Goal: Check status: Check status

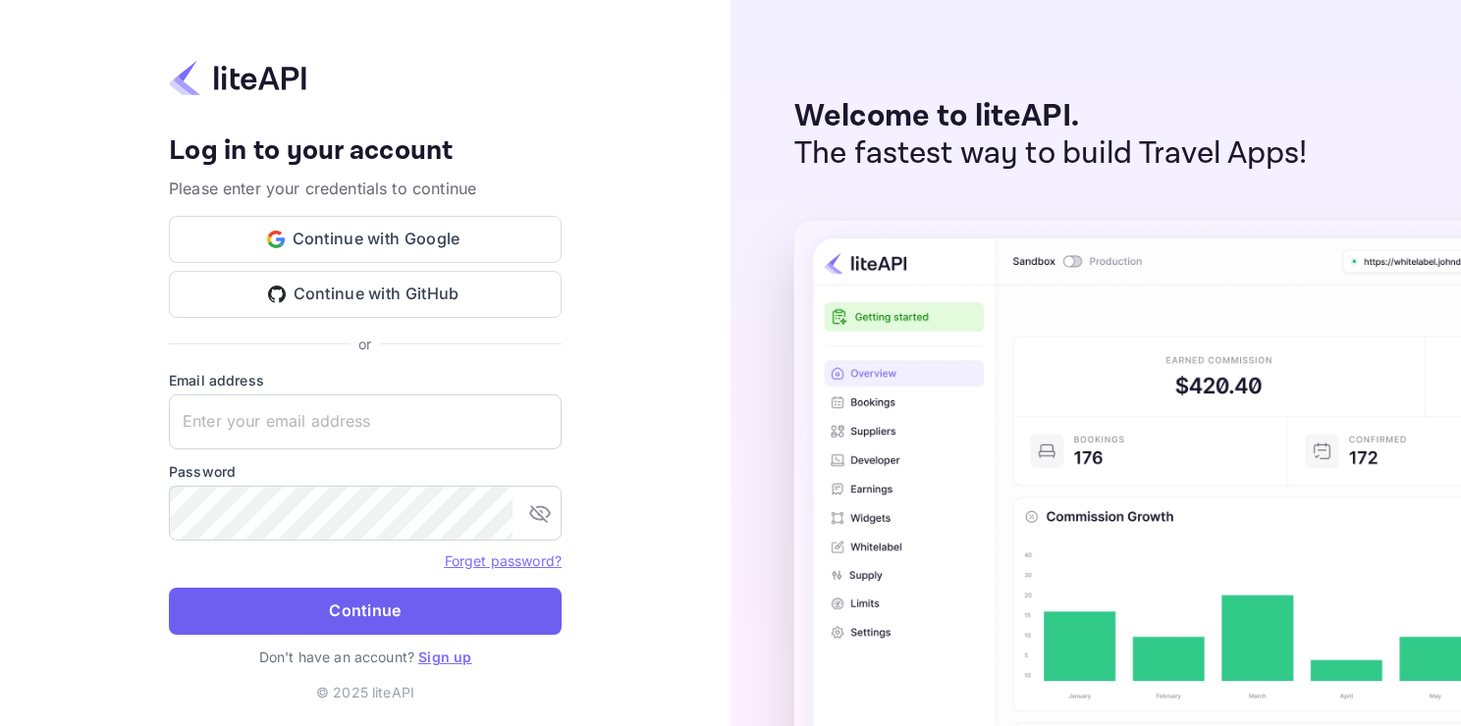
type input "adminpassword_support@yandex-team.ru"
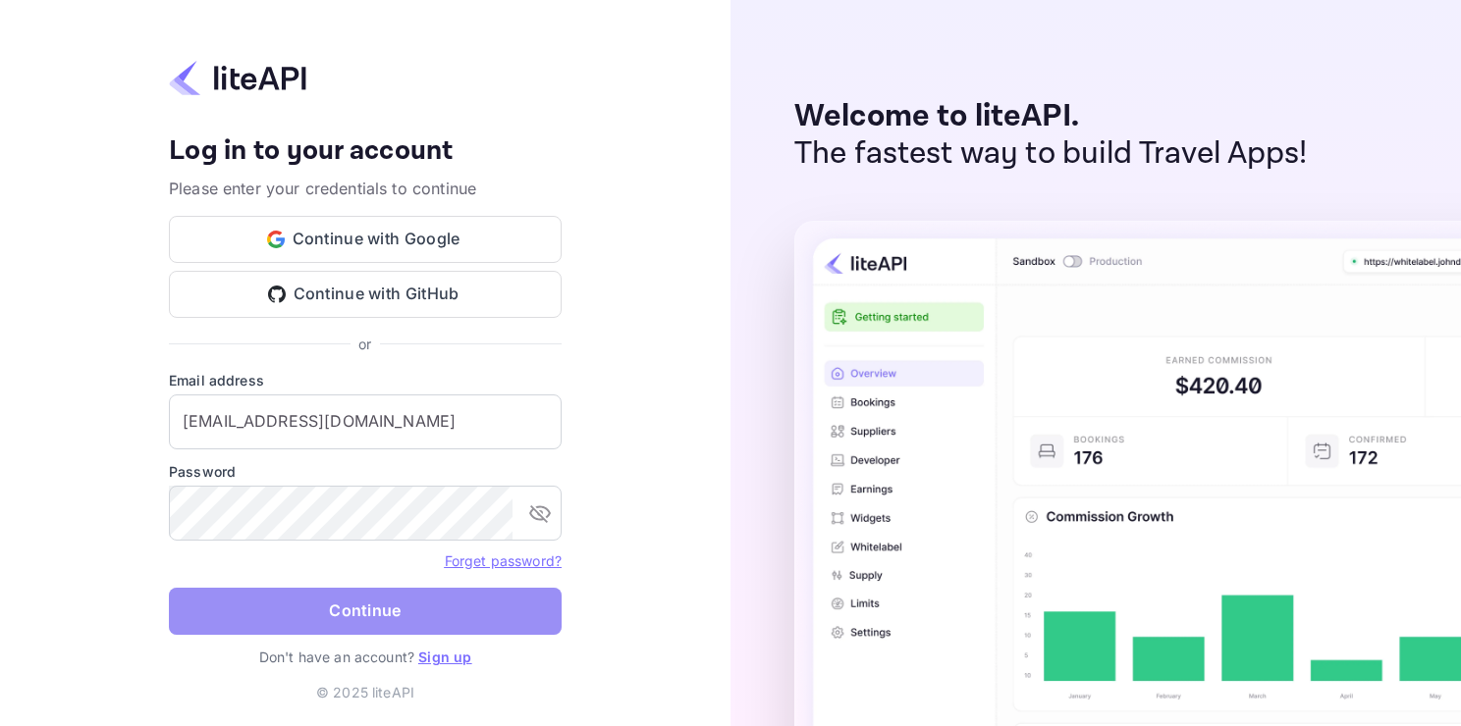
click at [406, 619] on button "Continue" at bounding box center [365, 611] width 393 height 47
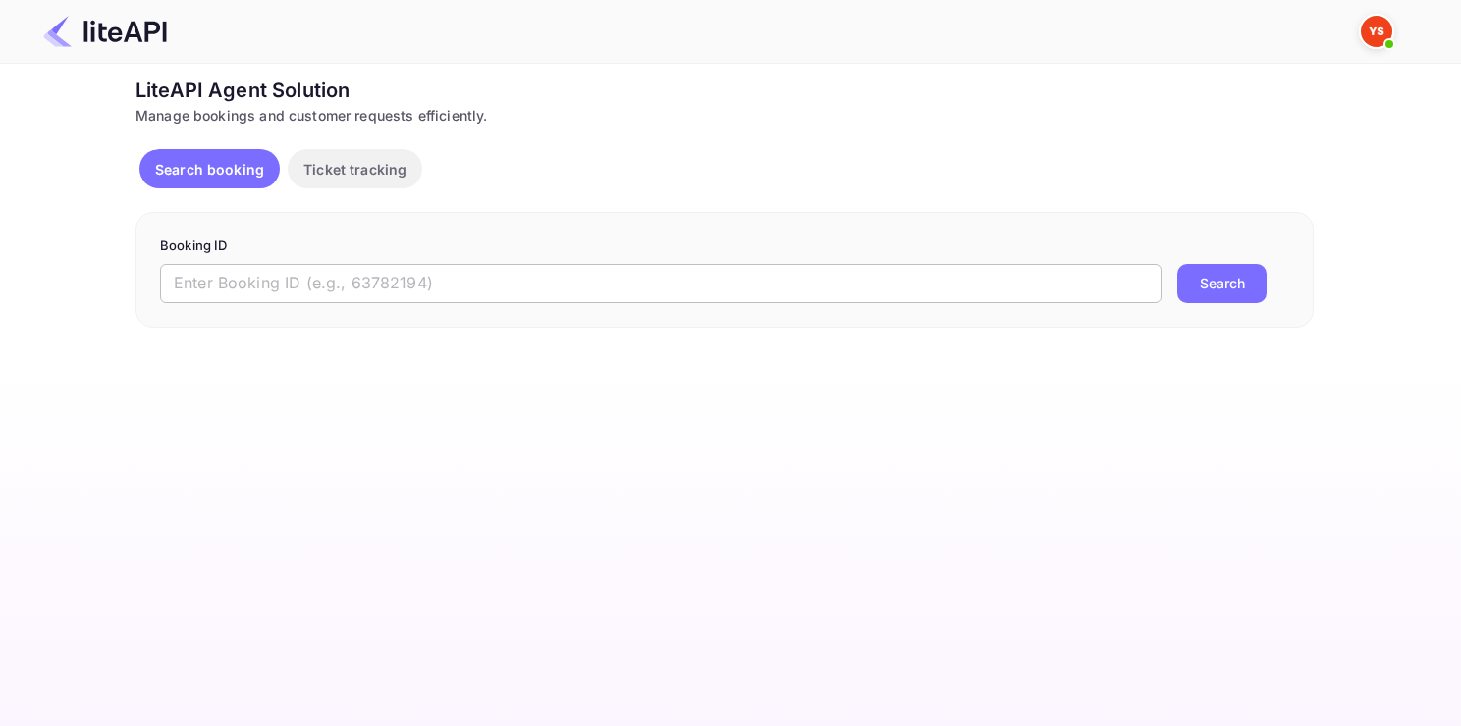
click at [612, 278] on input "text" at bounding box center [660, 283] width 1001 height 39
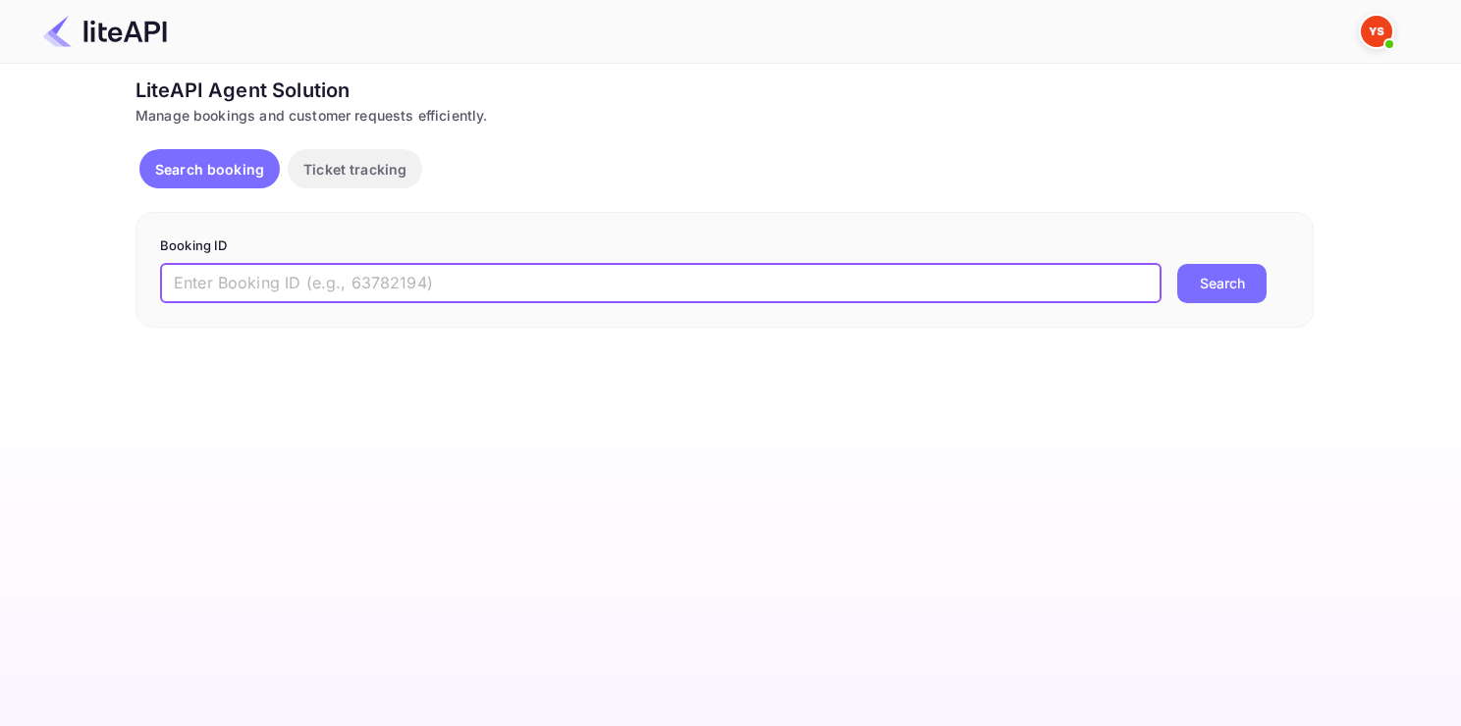
paste input "8246274"
type input "8246274"
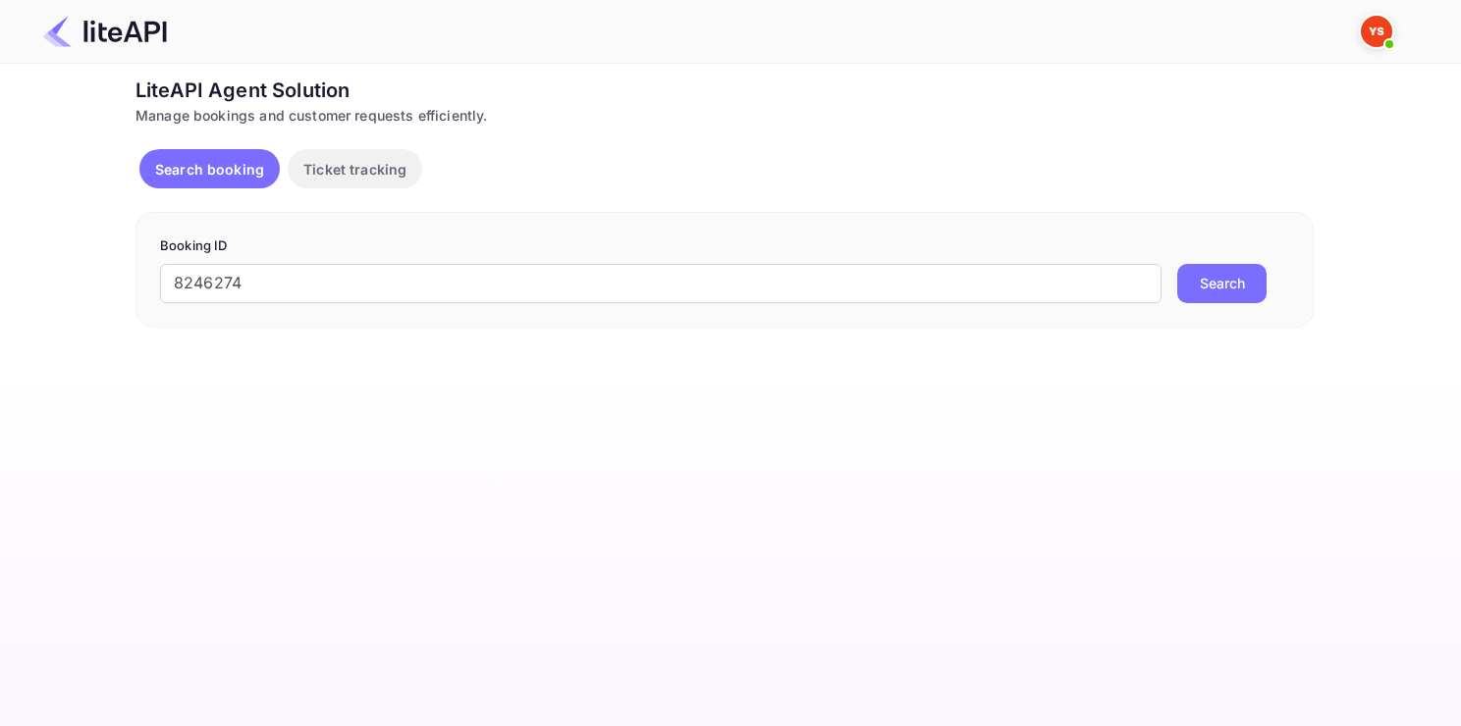
click at [1235, 297] on button "Search" at bounding box center [1221, 283] width 89 height 39
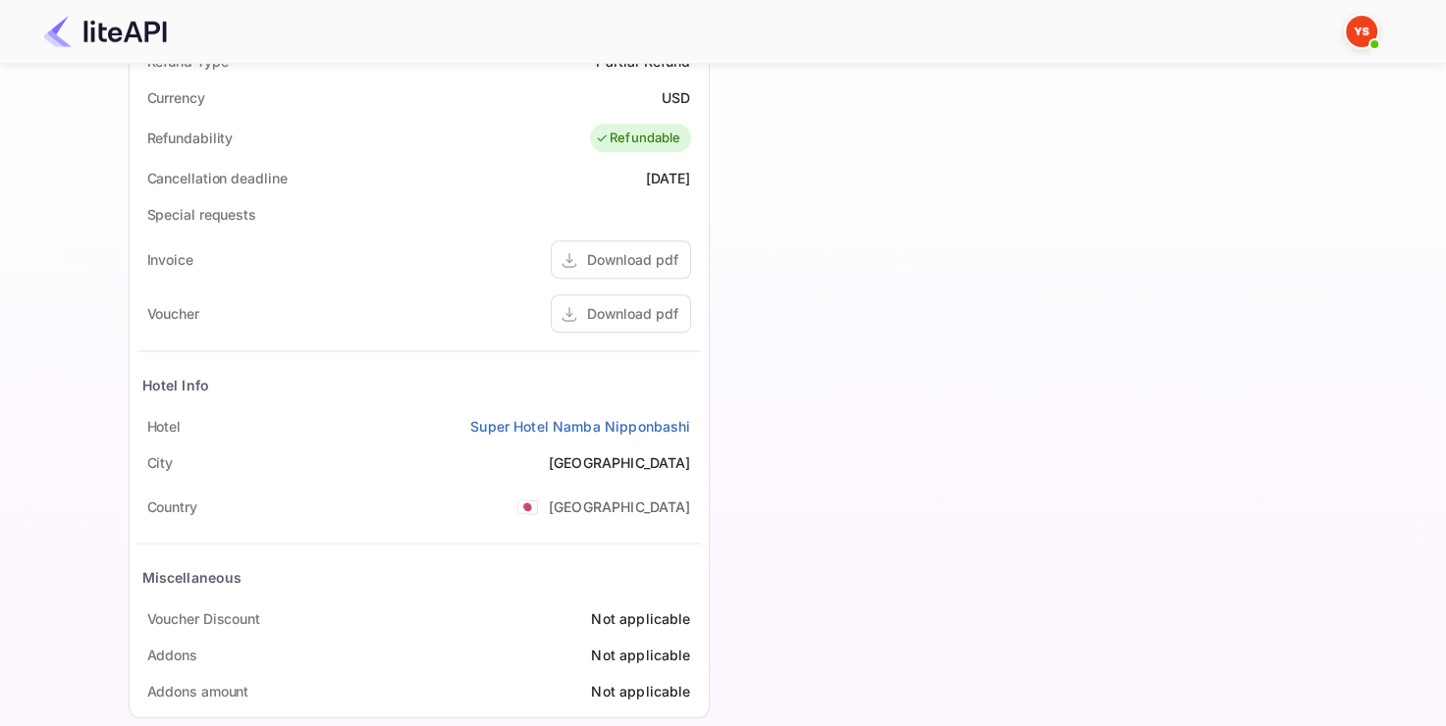
scroll to position [785, 0]
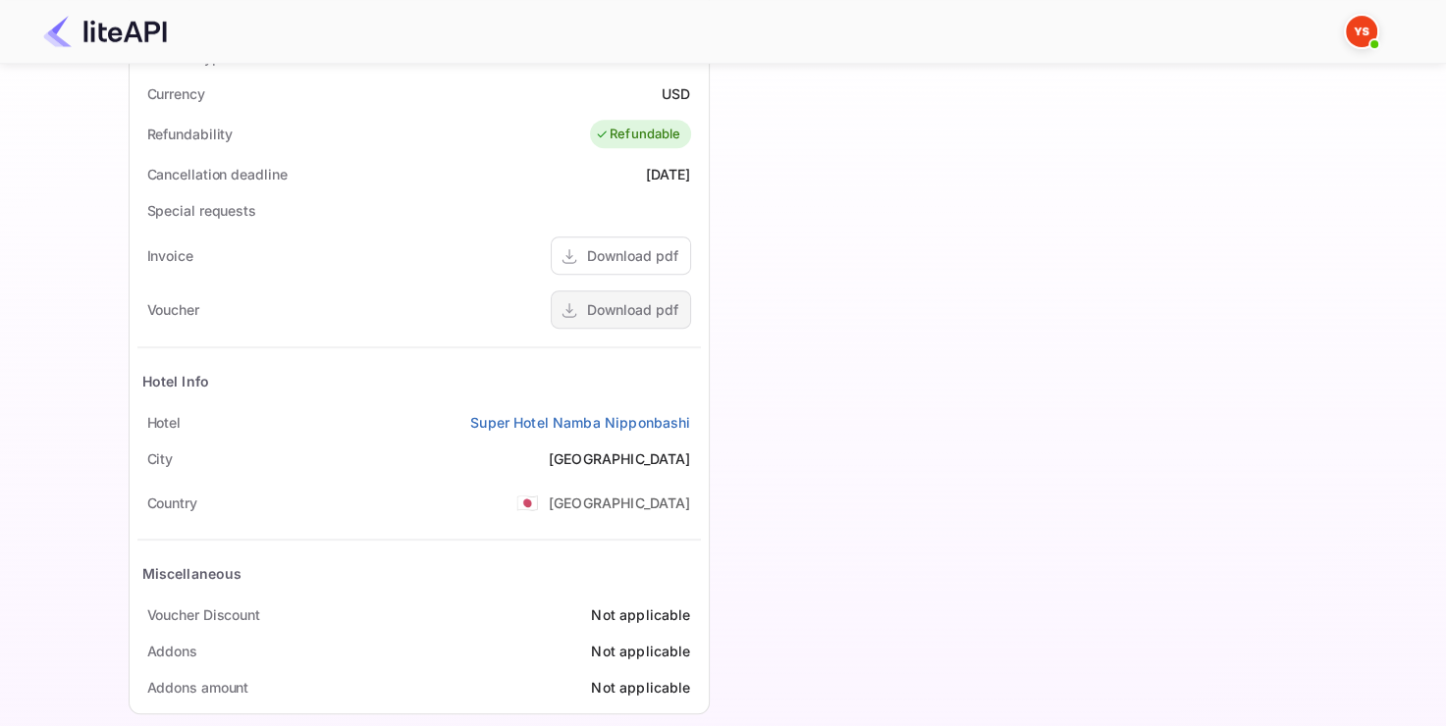
click at [645, 314] on div "Download pdf" at bounding box center [632, 309] width 91 height 21
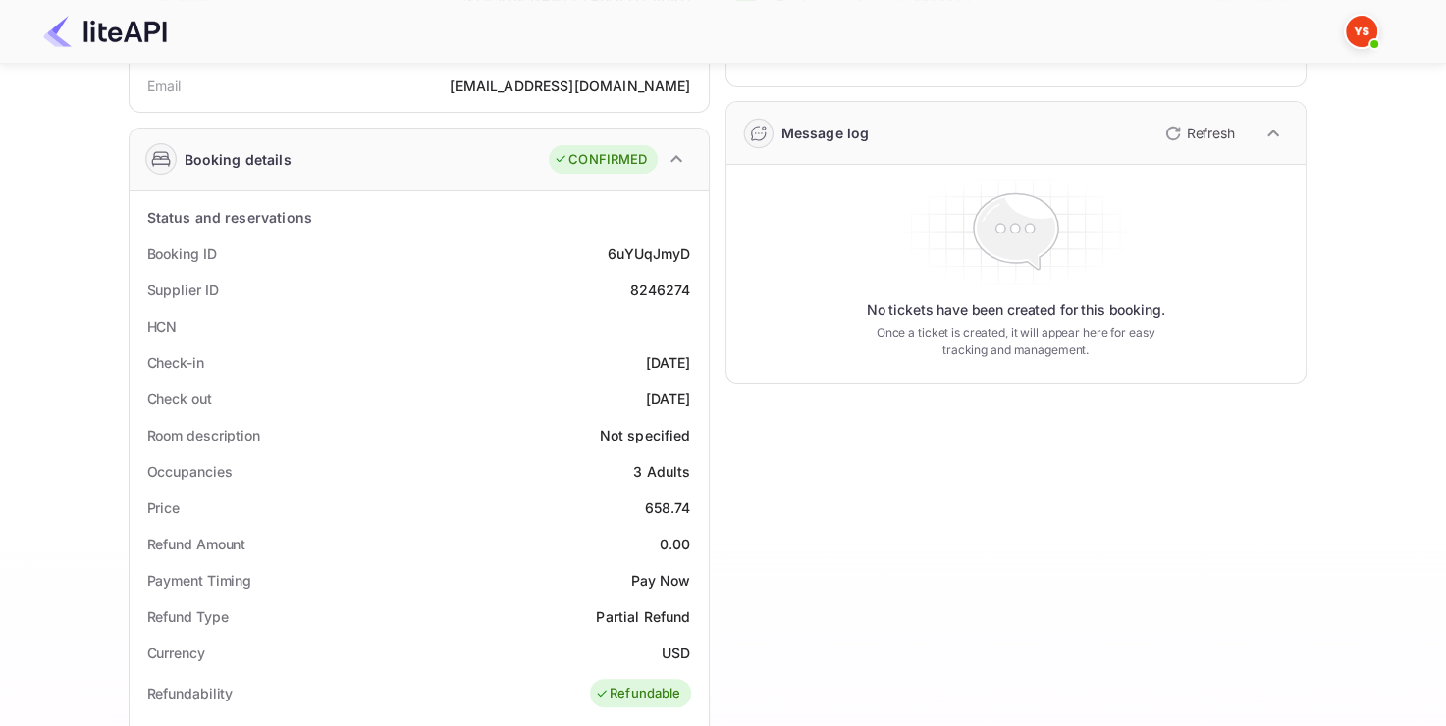
scroll to position [220, 0]
